Goal: Navigation & Orientation: Find specific page/section

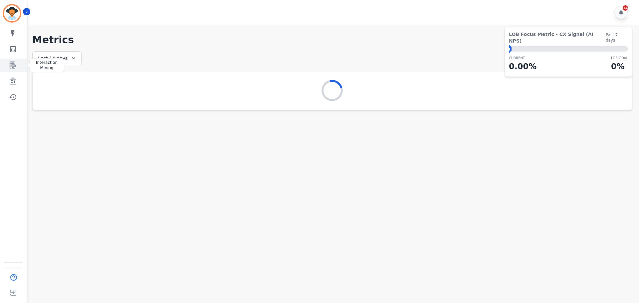
click at [16, 66] on icon "Sidebar" at bounding box center [13, 65] width 7 height 7
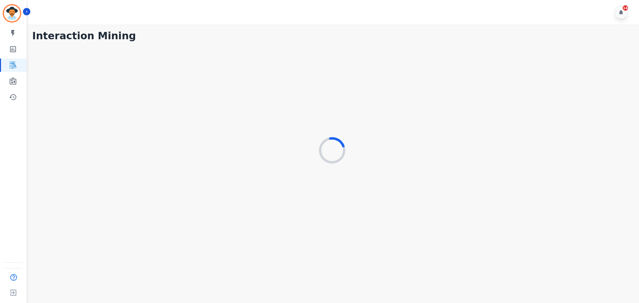
click at [14, 89] on div "My skills My Metrics Interaction Mining Wall Board Coaching History" at bounding box center [13, 65] width 27 height 77
click at [16, 83] on icon "Sidebar" at bounding box center [13, 80] width 7 height 7
